Goal: Check status: Check status

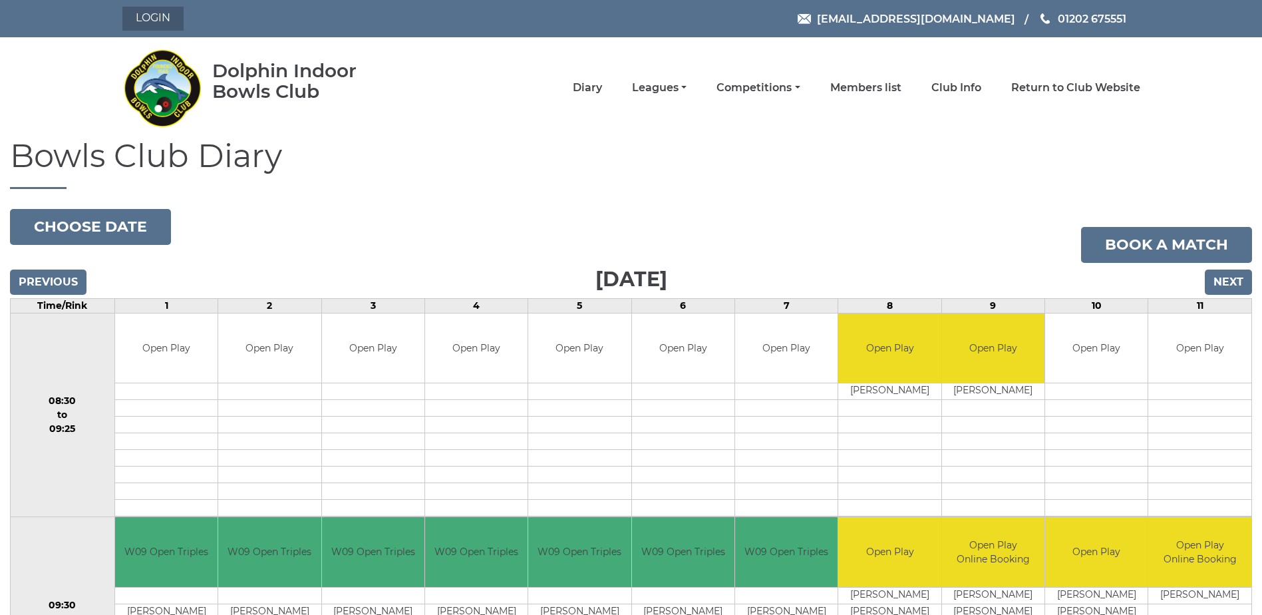
click at [140, 19] on link "Login" at bounding box center [152, 19] width 61 height 24
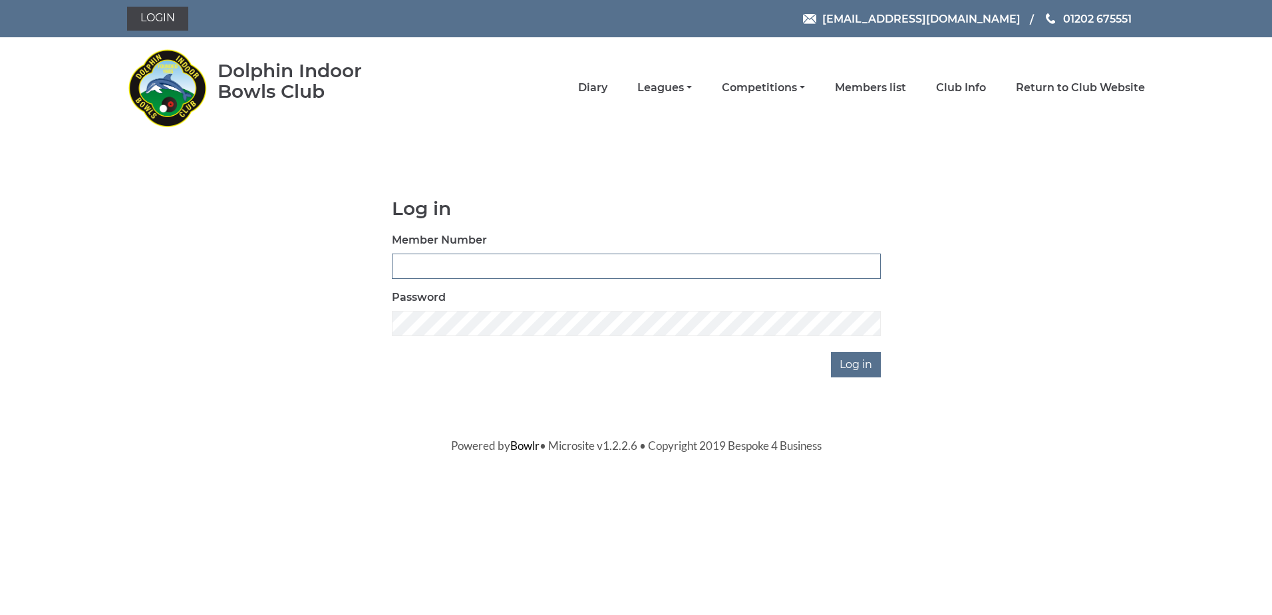
click at [472, 269] on input "Member Number" at bounding box center [636, 266] width 489 height 25
type input "3507"
click at [845, 367] on input "Log in" at bounding box center [856, 364] width 50 height 25
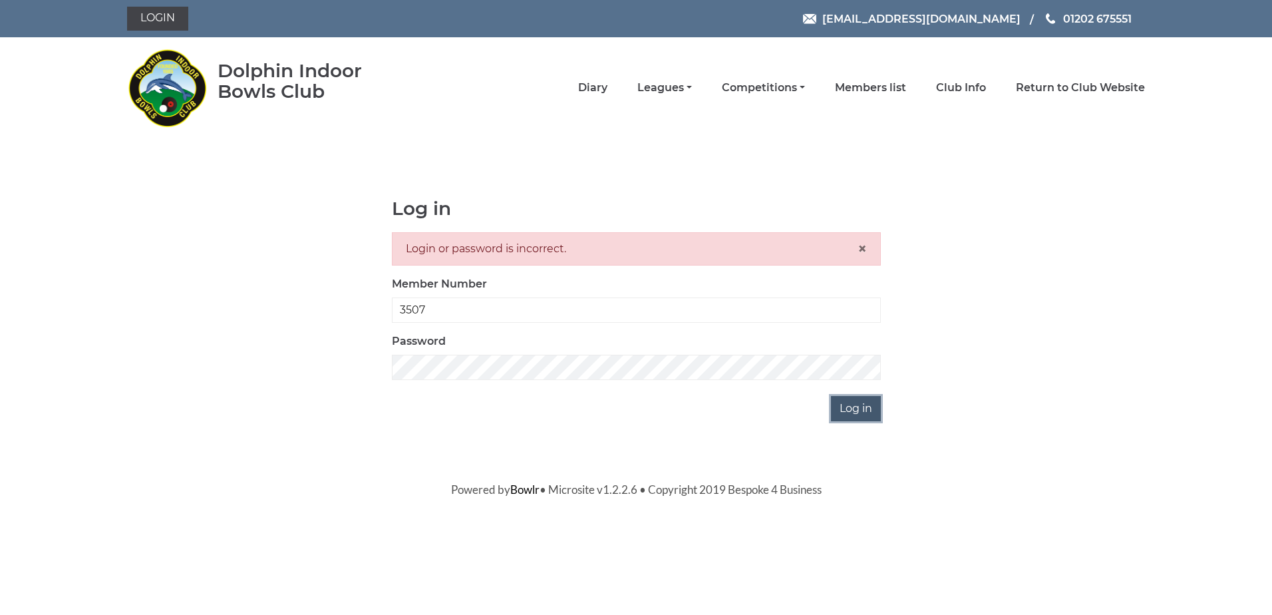
click at [870, 406] on input "Log in" at bounding box center [856, 408] width 50 height 25
click at [403, 309] on input "3507" at bounding box center [636, 309] width 489 height 25
type input "3507"
click at [861, 413] on input "Log in" at bounding box center [856, 408] width 50 height 25
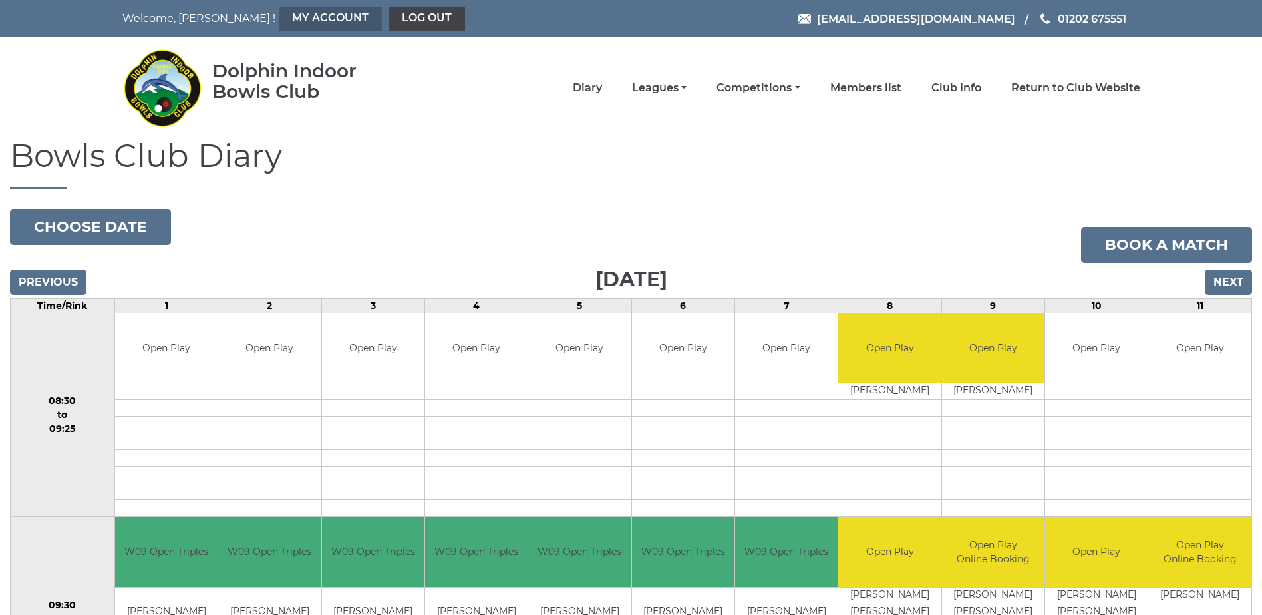
click at [279, 23] on link "My Account" at bounding box center [330, 19] width 103 height 24
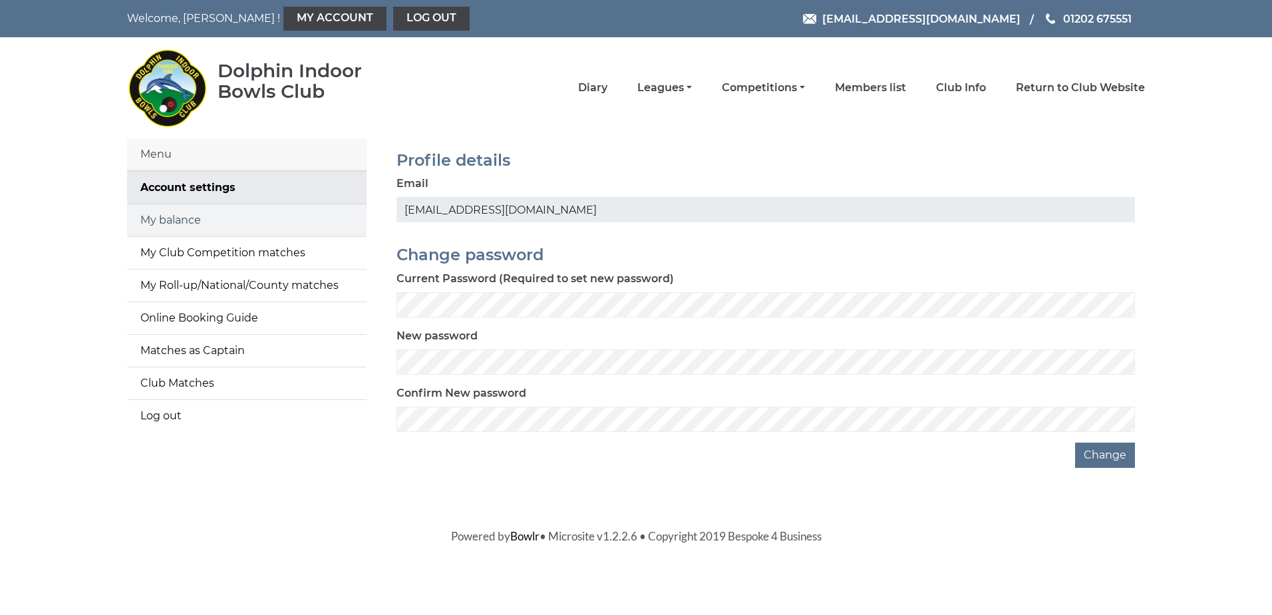
click at [179, 219] on link "My balance" at bounding box center [247, 220] width 240 height 32
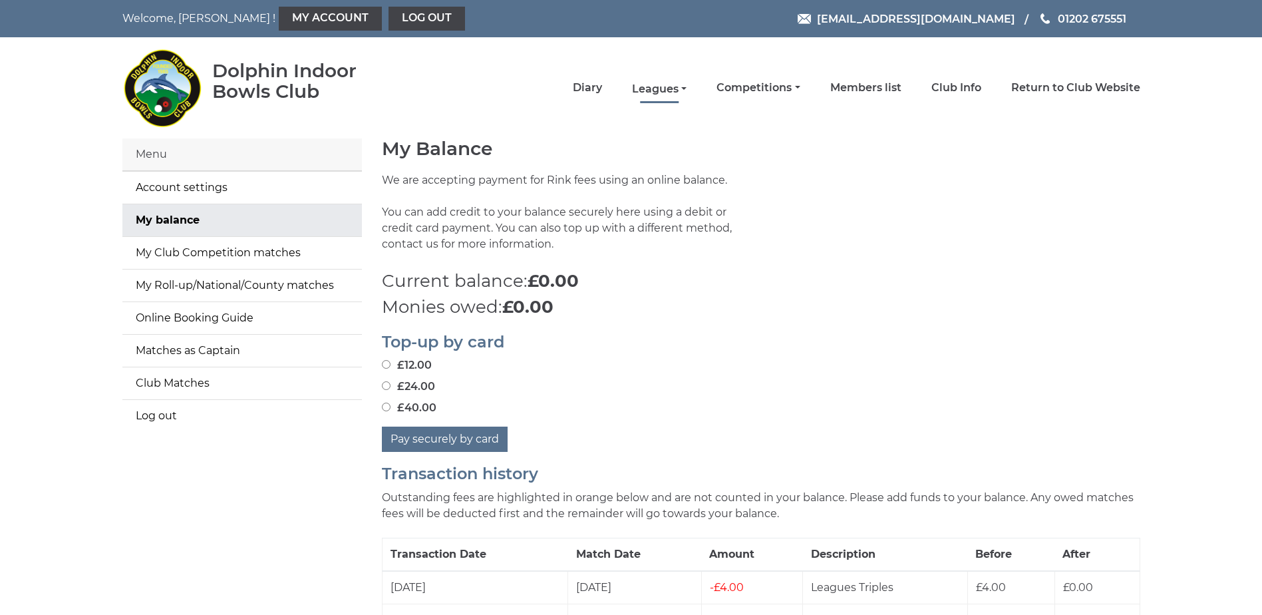
click at [671, 90] on link "Leagues" at bounding box center [659, 89] width 55 height 15
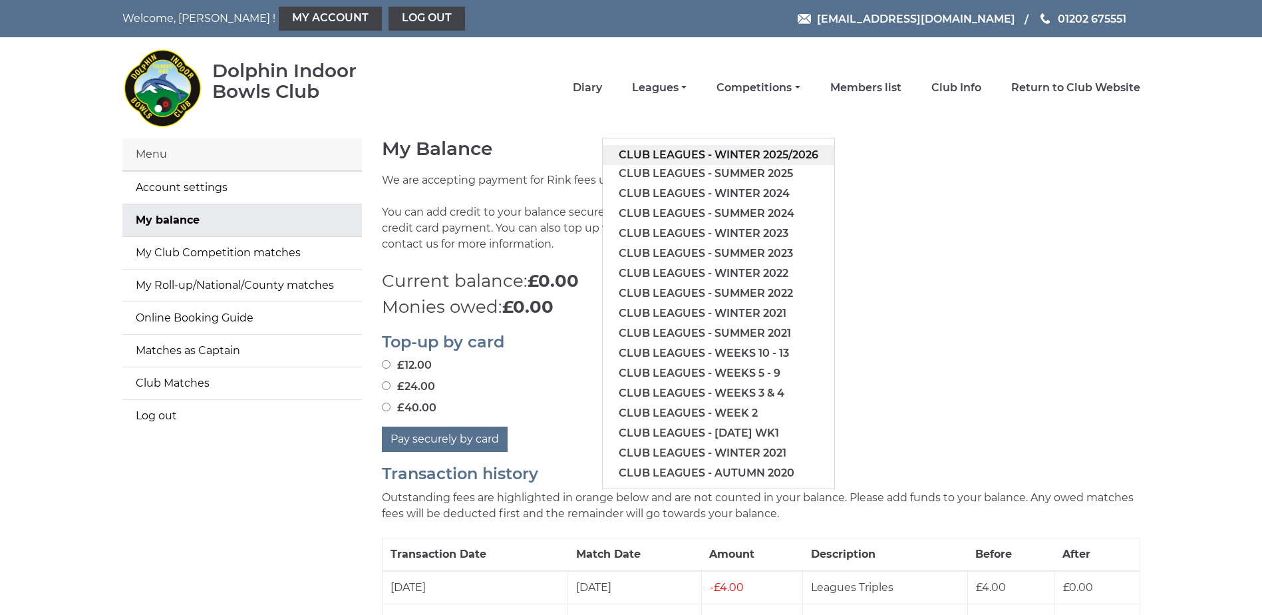
click at [684, 152] on link "Club leagues - Winter 2025/2026" at bounding box center [719, 155] width 232 height 20
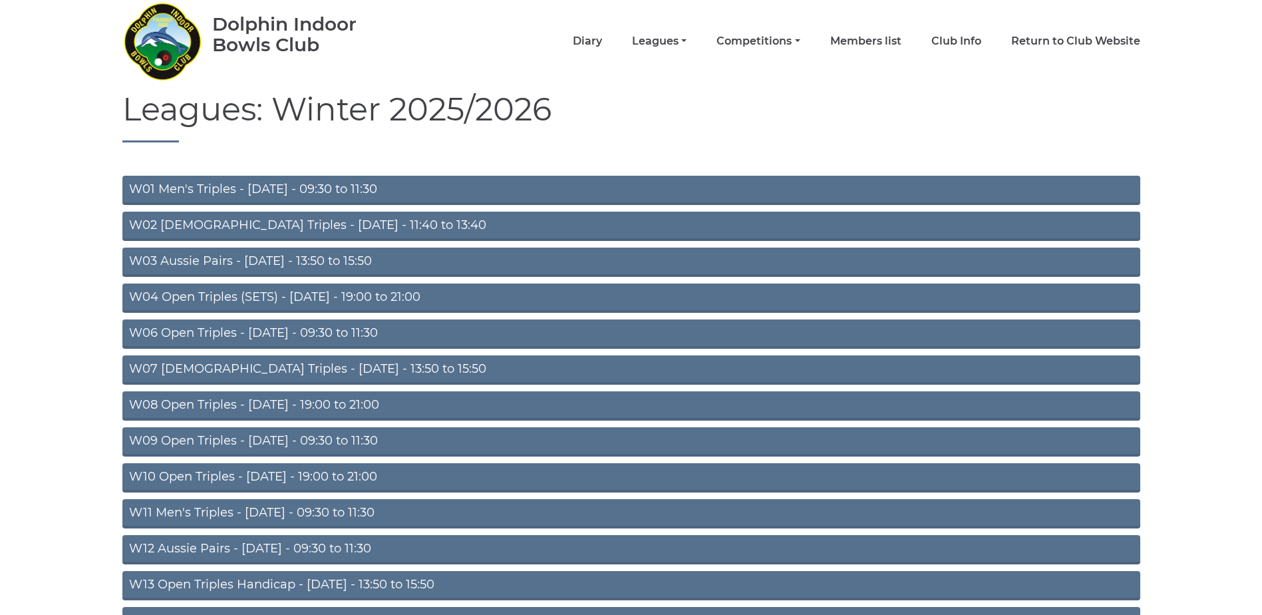
scroll to position [67, 0]
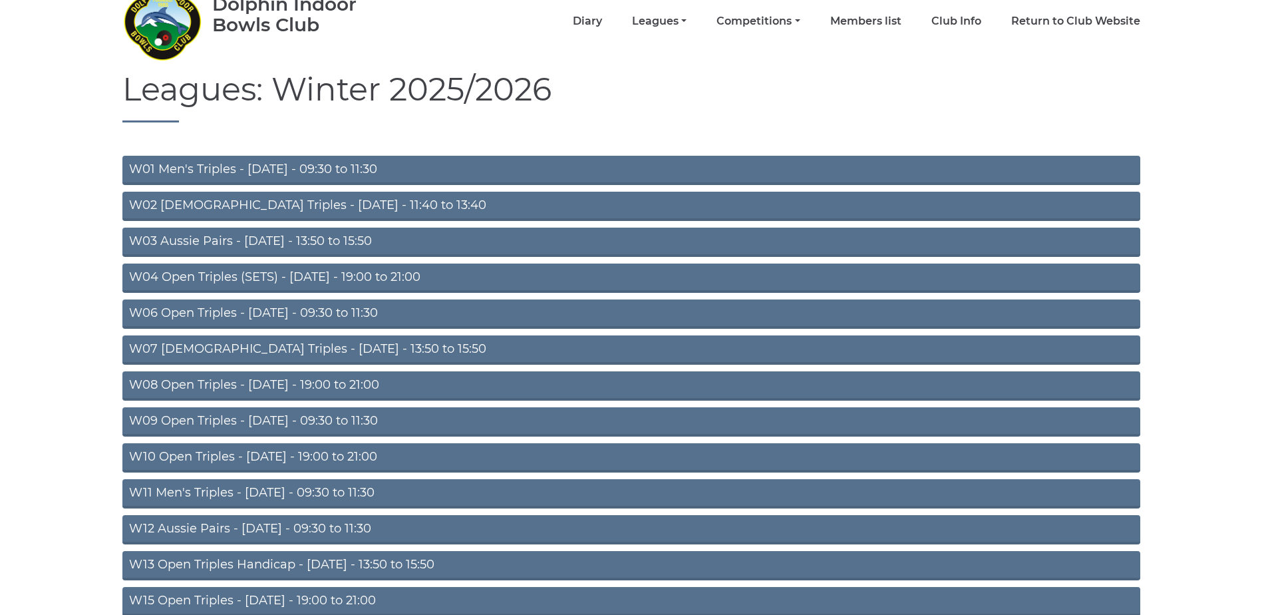
click at [295, 420] on link "W09 Open Triples - Wednesday - 09:30 to 11:30" at bounding box center [631, 421] width 1018 height 29
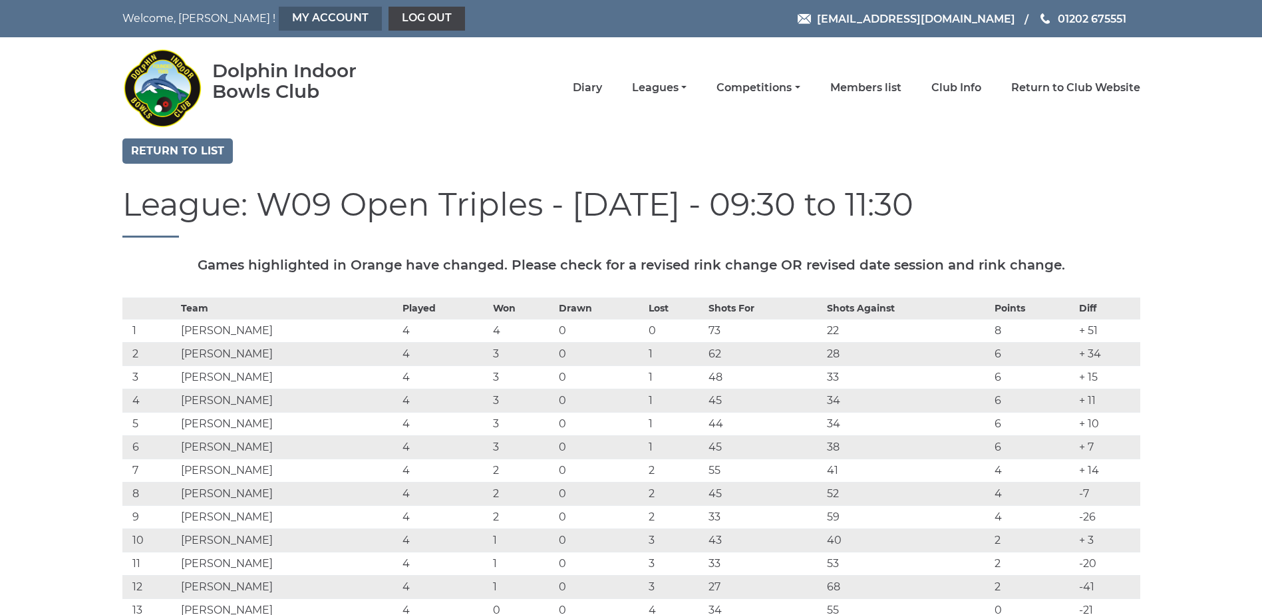
click at [279, 20] on link "My Account" at bounding box center [330, 19] width 103 height 24
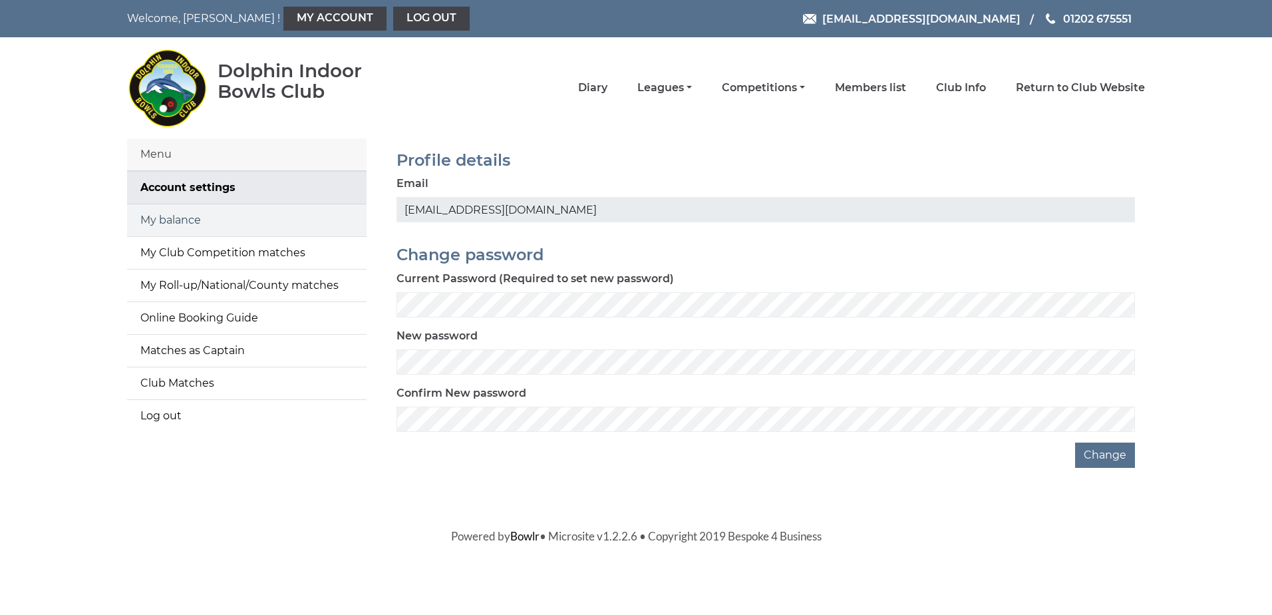
click at [190, 221] on link "My balance" at bounding box center [247, 220] width 240 height 32
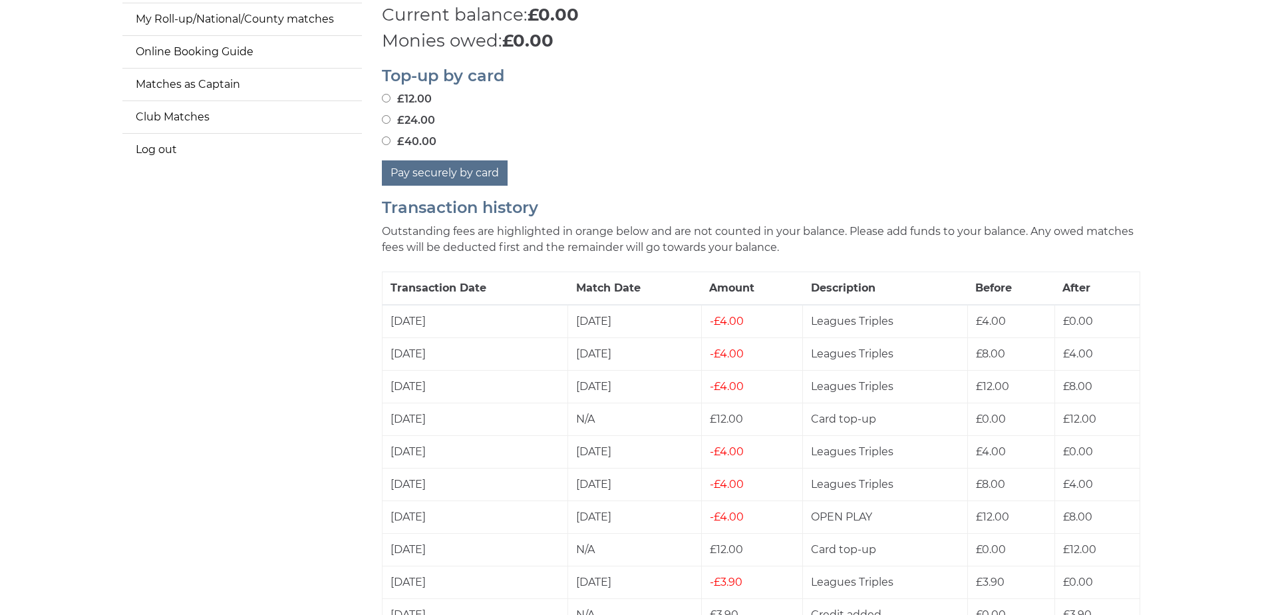
scroll to position [804, 0]
